Goal: Task Accomplishment & Management: Manage account settings

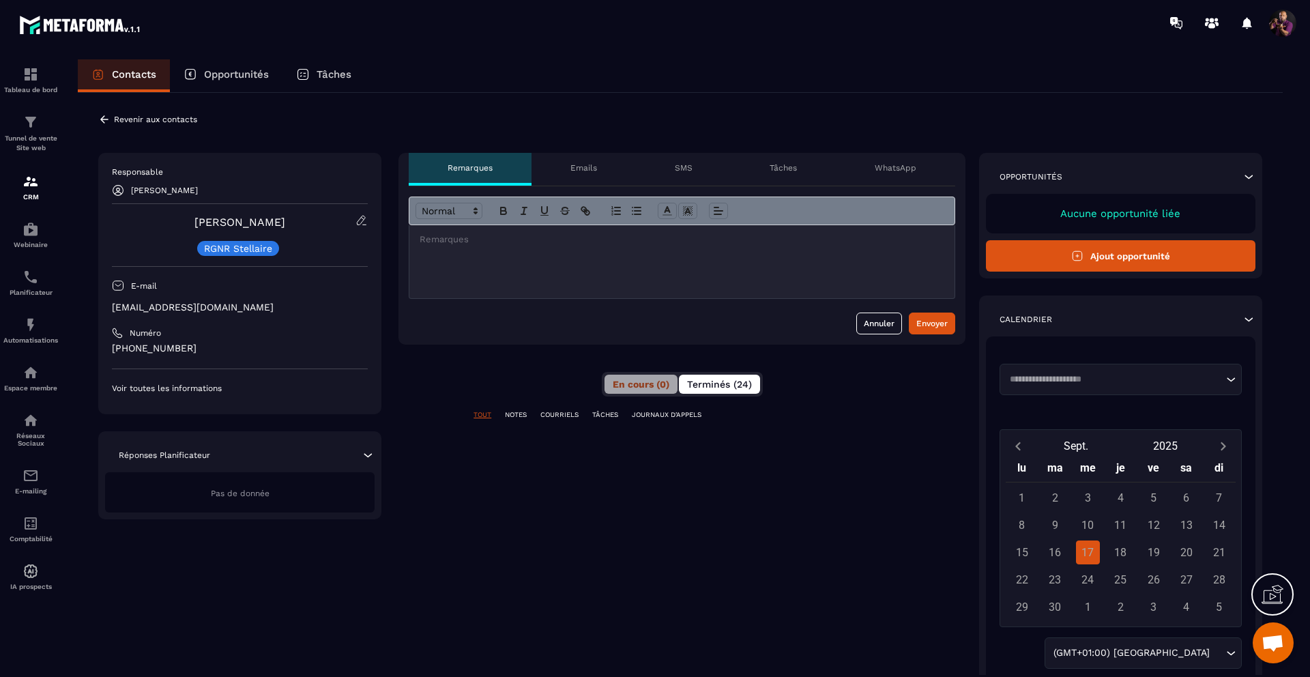
click at [725, 390] on span "Terminés (24)" at bounding box center [719, 384] width 65 height 11
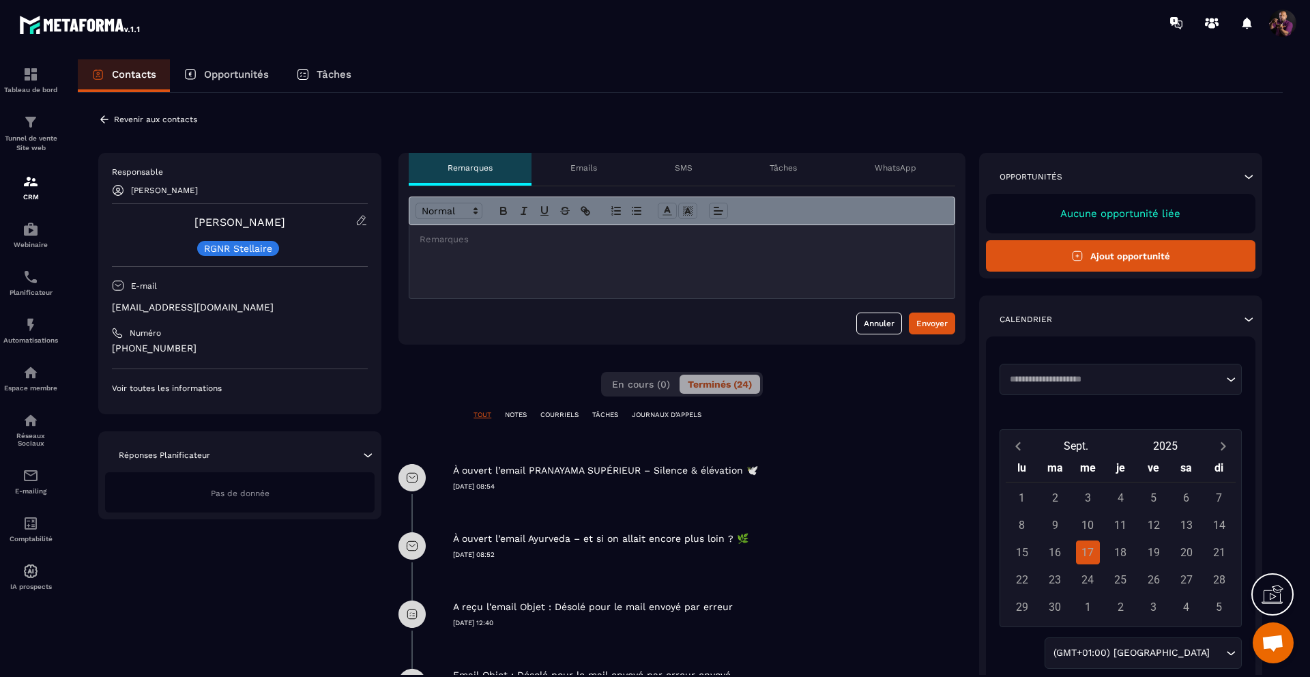
click at [556, 415] on p "COURRIELS" at bounding box center [559, 415] width 38 height 10
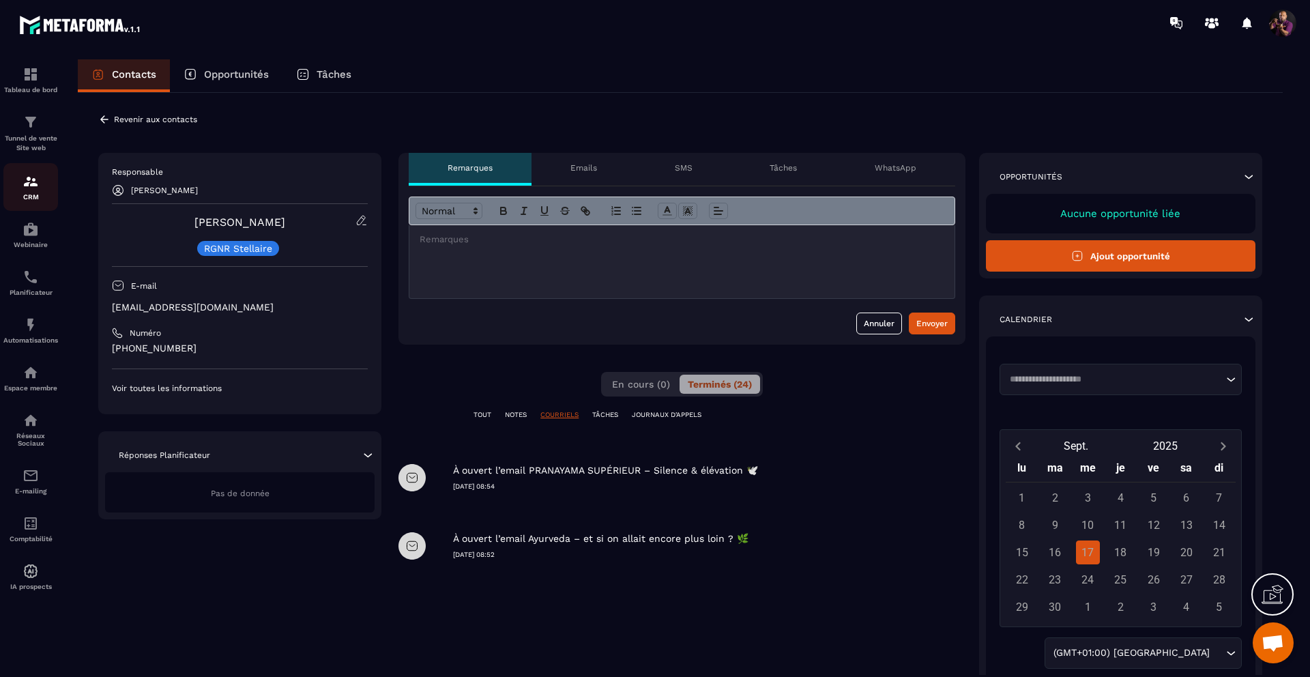
click at [27, 166] on link "CRM" at bounding box center [30, 187] width 55 height 48
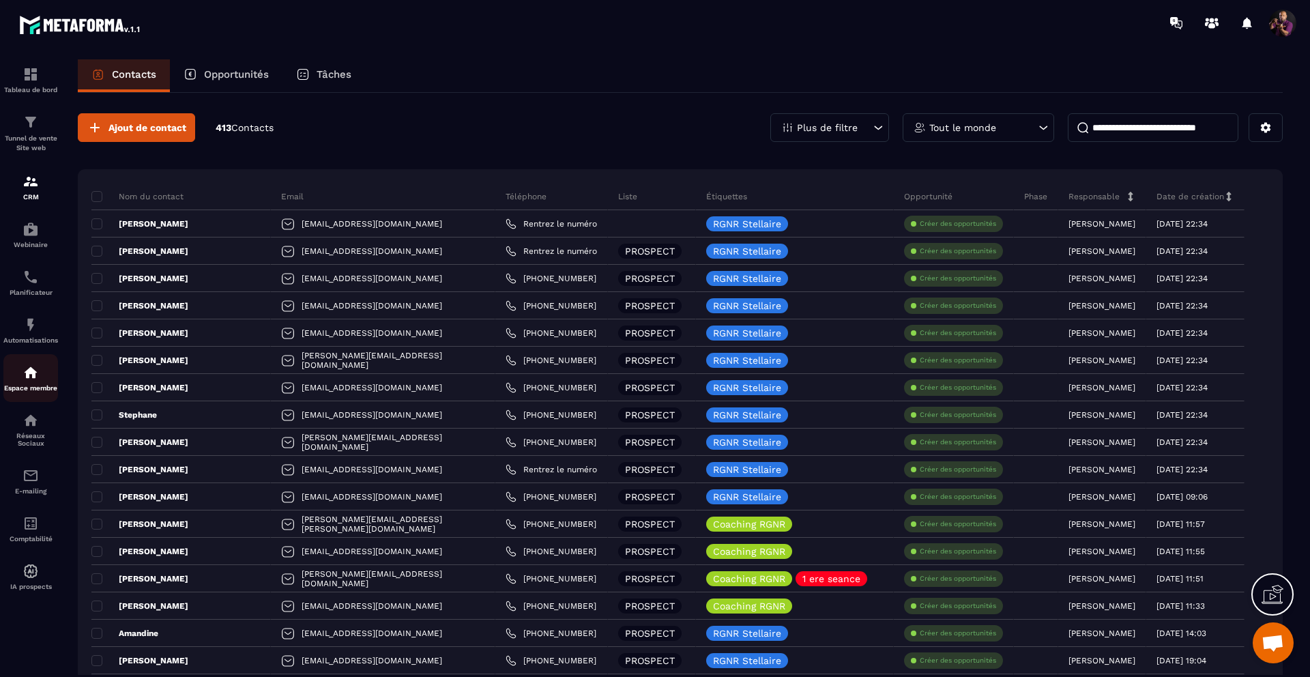
click at [28, 377] on img at bounding box center [31, 372] width 16 height 16
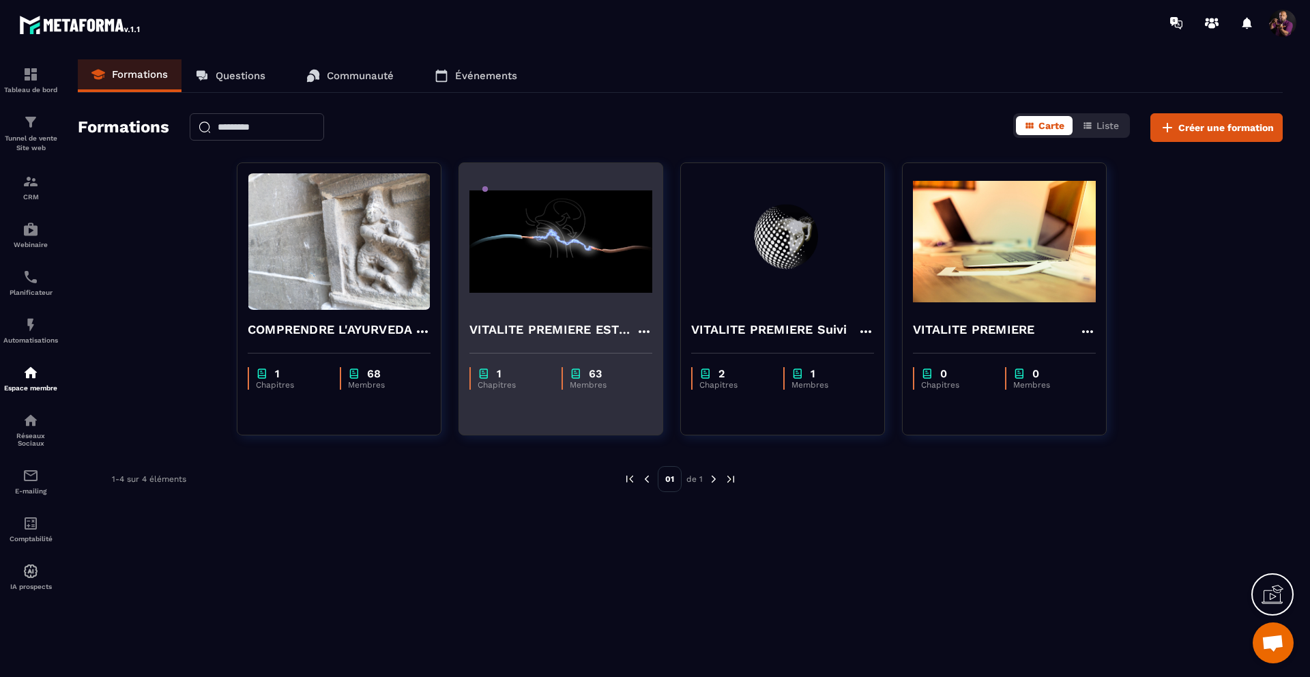
click at [583, 274] on img at bounding box center [560, 241] width 183 height 136
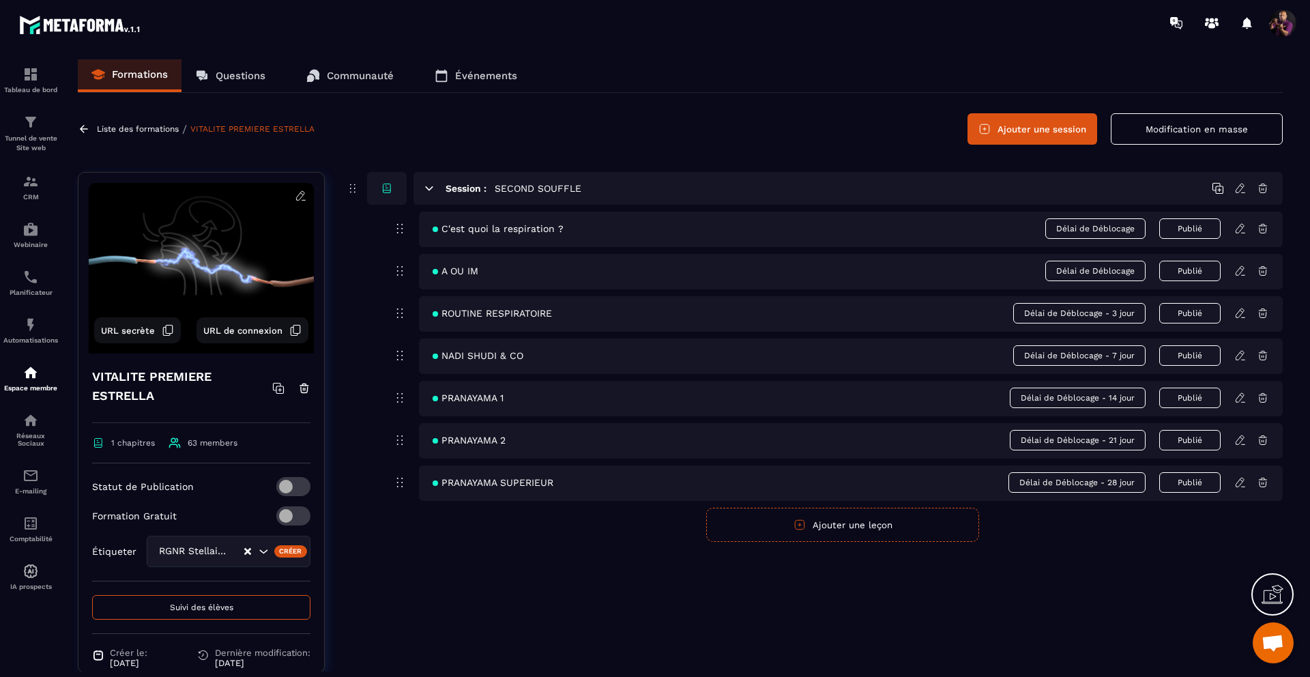
click at [170, 602] on span "Suivi des élèves" at bounding box center [201, 607] width 63 height 10
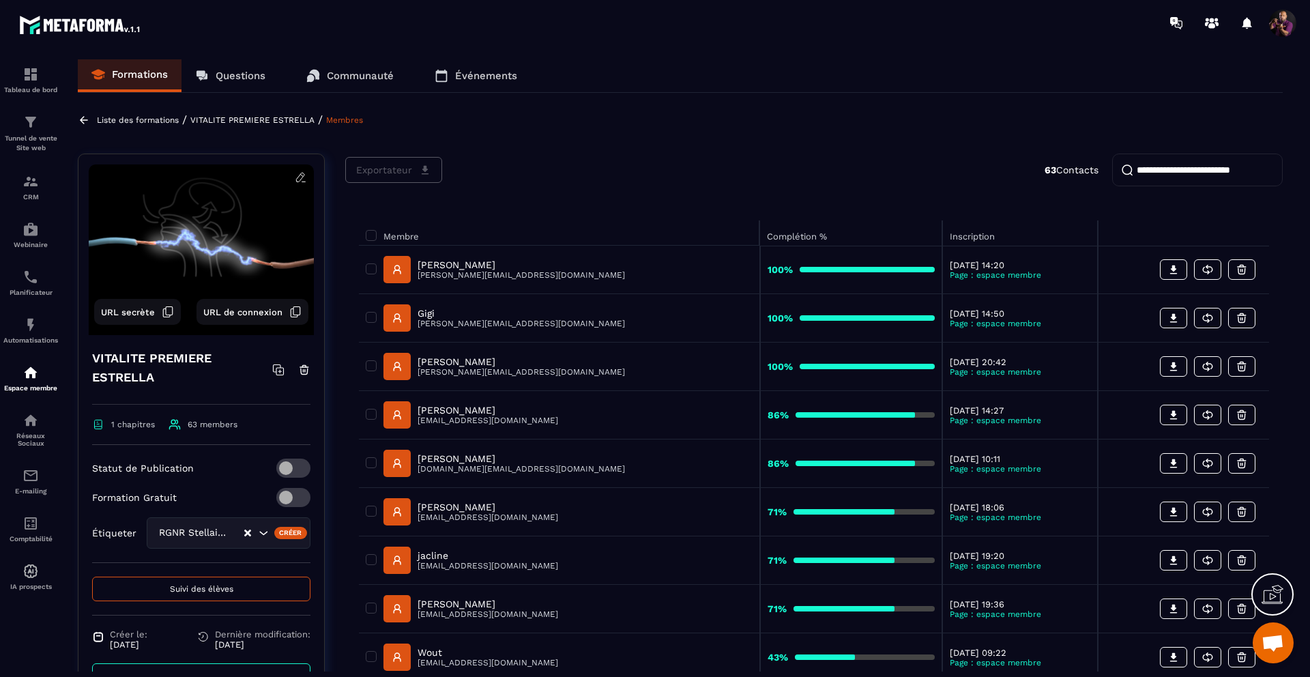
click at [1165, 168] on input "search" at bounding box center [1197, 169] width 171 height 33
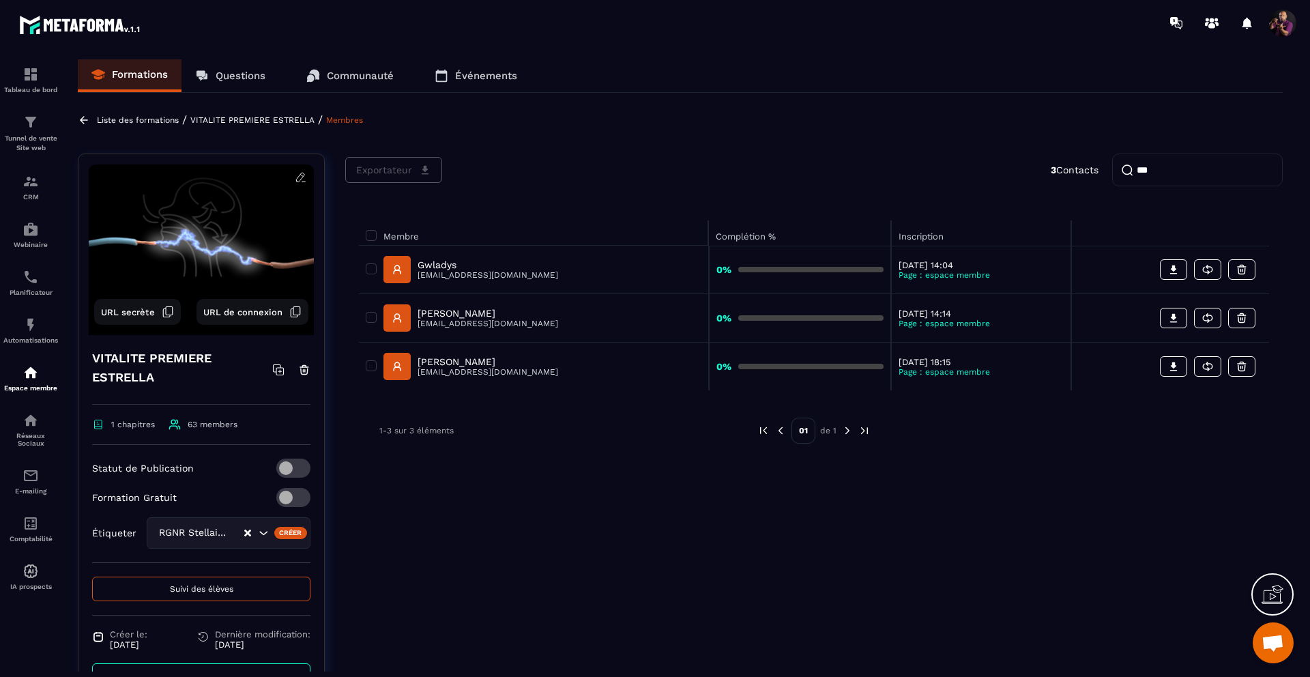
type input "***"
click at [451, 263] on p "Gwladys" at bounding box center [488, 264] width 141 height 11
click at [457, 272] on p "[EMAIL_ADDRESS][DOMAIN_NAME]" at bounding box center [488, 275] width 141 height 10
click at [431, 263] on p "Gwladys" at bounding box center [488, 264] width 141 height 11
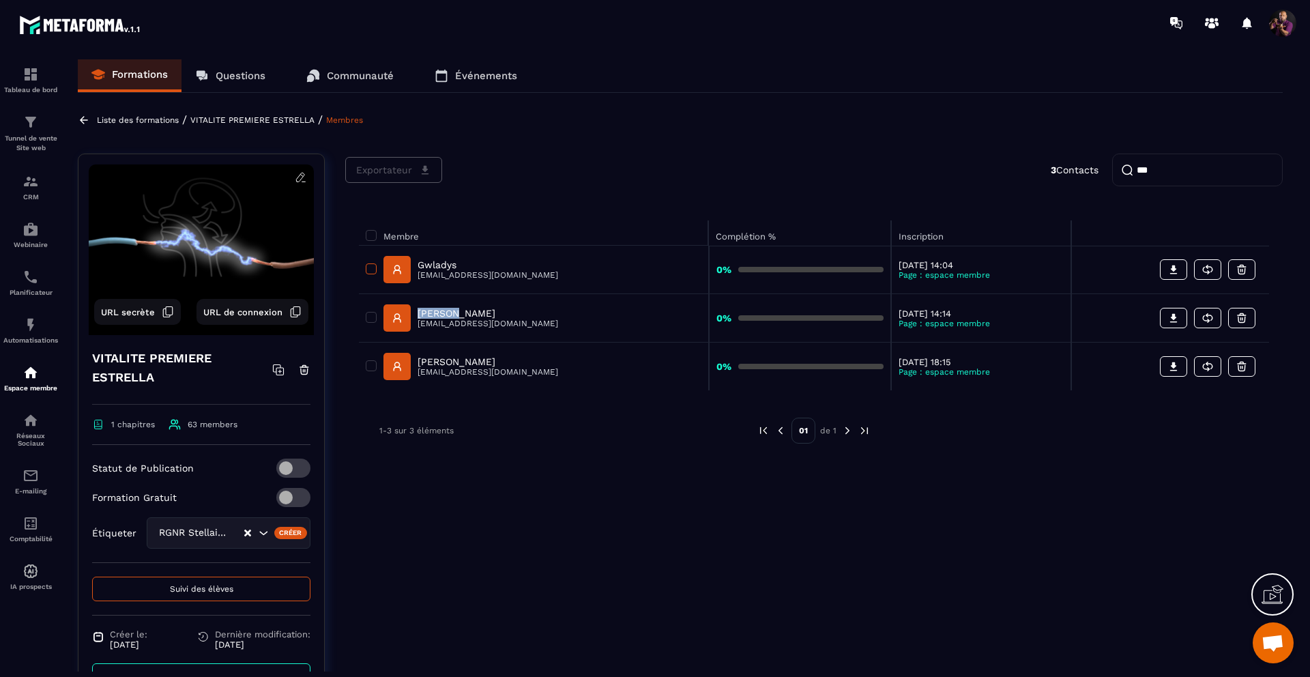
click at [370, 269] on span at bounding box center [371, 268] width 11 height 11
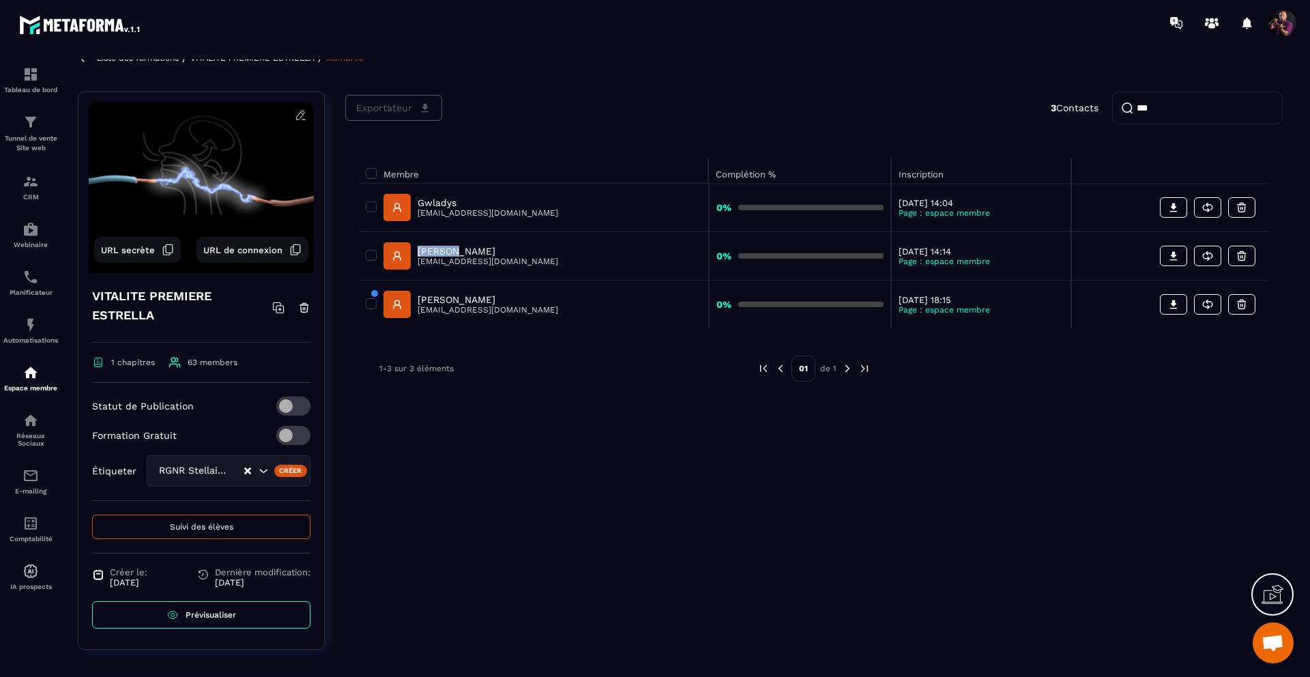
scroll to position [74, 0]
